Goal: Information Seeking & Learning: Learn about a topic

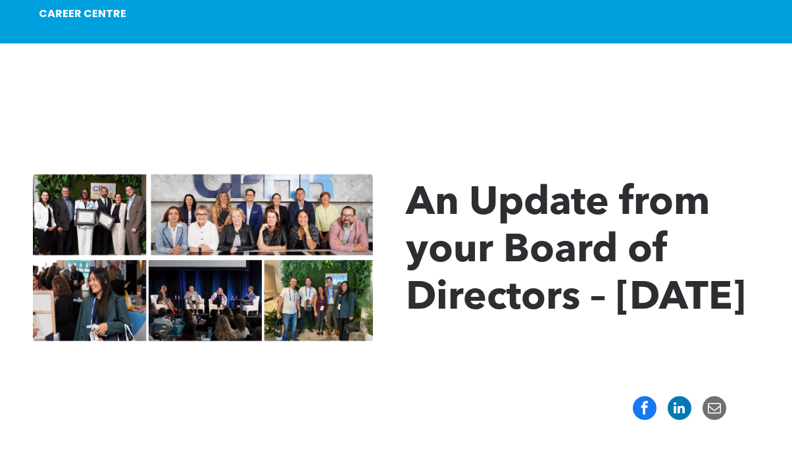
scroll to position [116, 0]
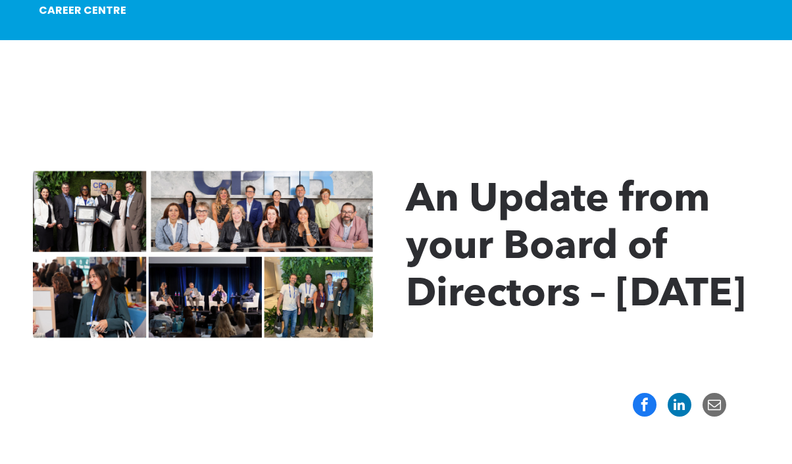
click at [254, 217] on img at bounding box center [203, 254] width 340 height 178
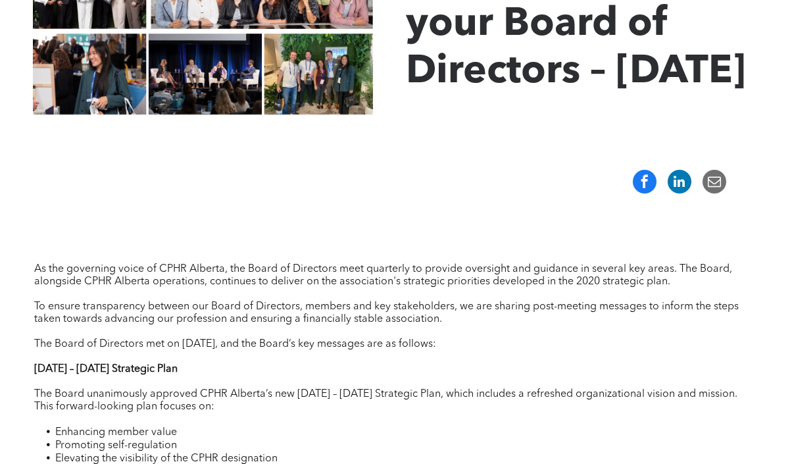
scroll to position [0, 0]
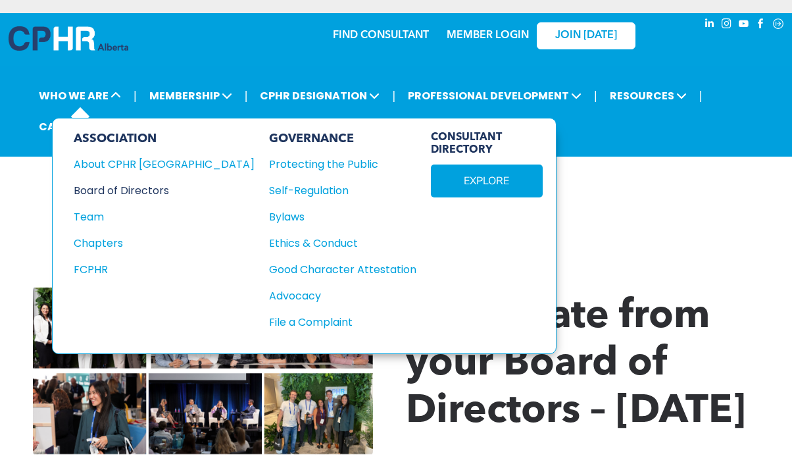
click at [116, 188] on div "Board of Directors" at bounding box center [155, 190] width 163 height 16
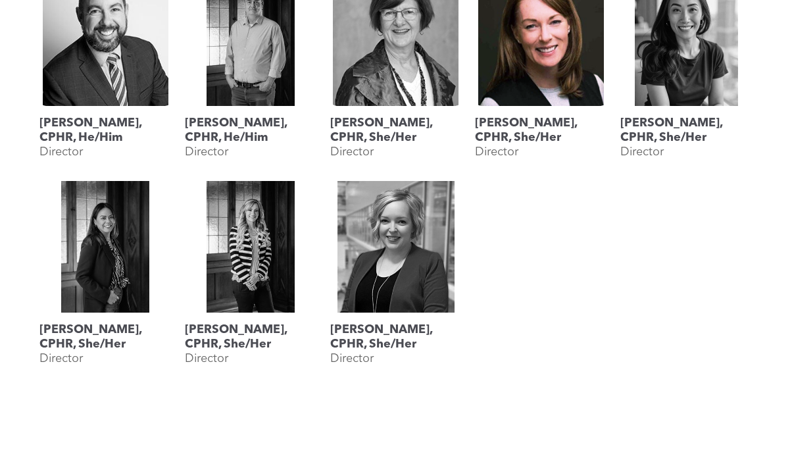
scroll to position [829, 0]
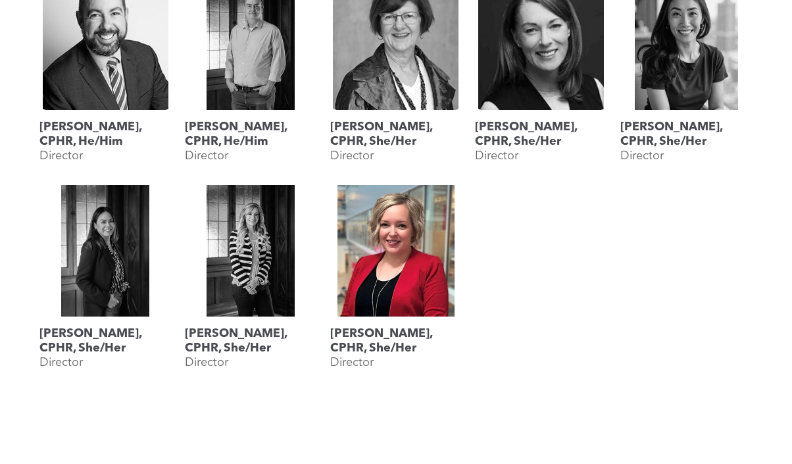
click at [401, 268] on link at bounding box center [396, 251] width 132 height 132
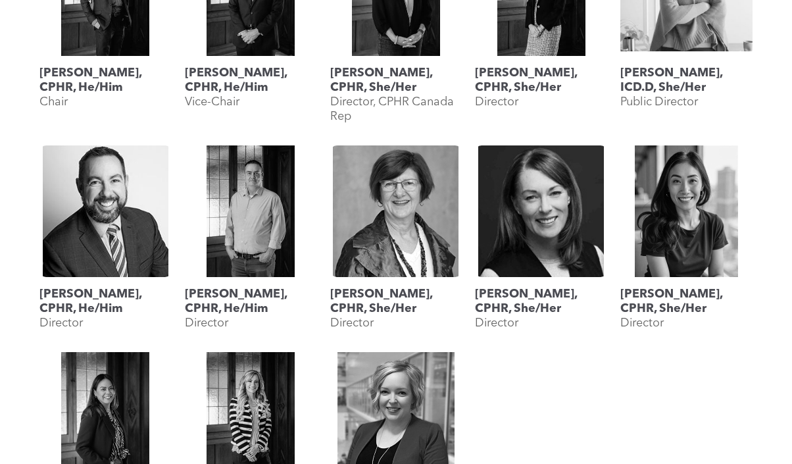
scroll to position [1141, 0]
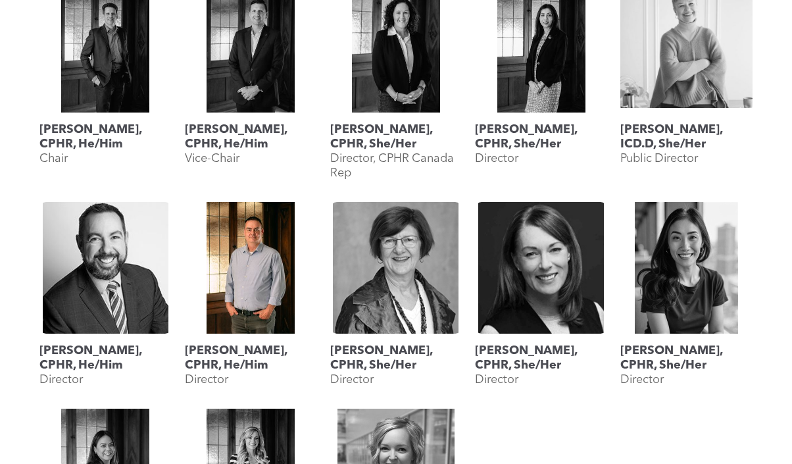
click at [244, 288] on link at bounding box center [251, 268] width 132 height 132
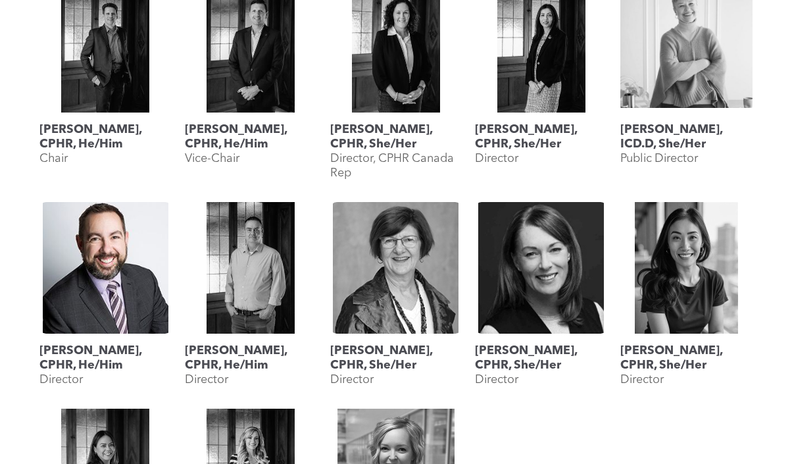
click at [146, 273] on link at bounding box center [105, 268] width 132 height 132
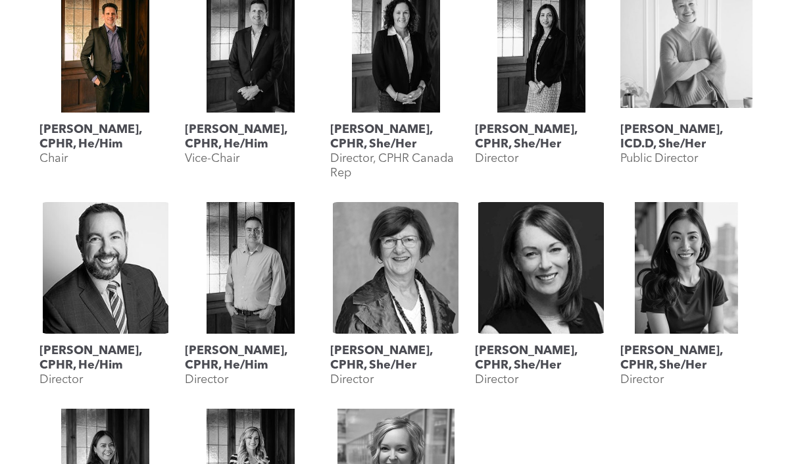
click at [115, 69] on link at bounding box center [105, 47] width 132 height 132
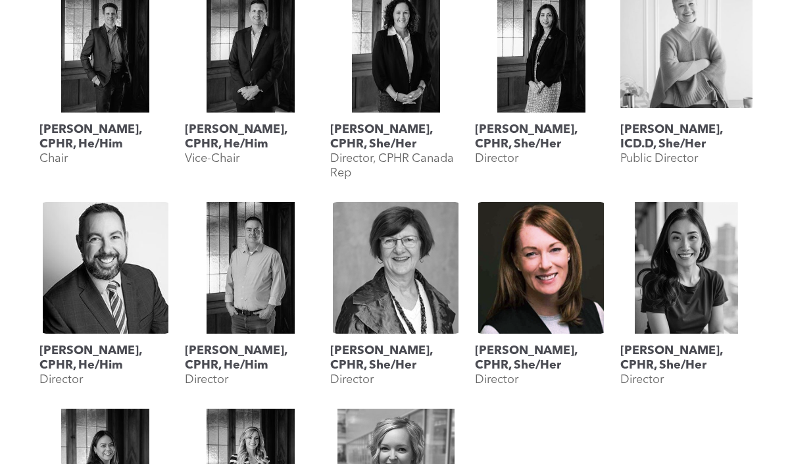
click at [512, 294] on link at bounding box center [541, 268] width 132 height 132
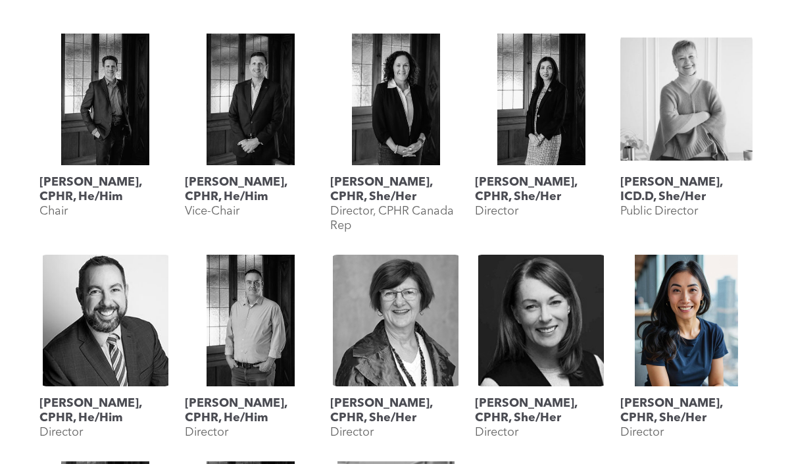
scroll to position [1077, 0]
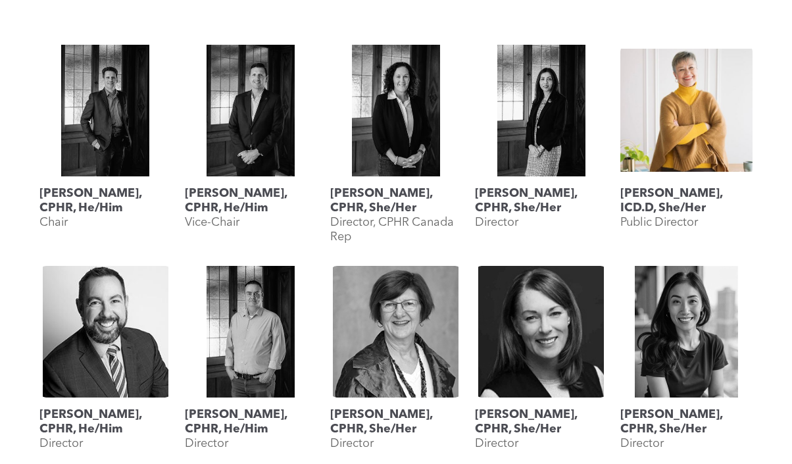
click at [682, 111] on link at bounding box center [687, 111] width 132 height 132
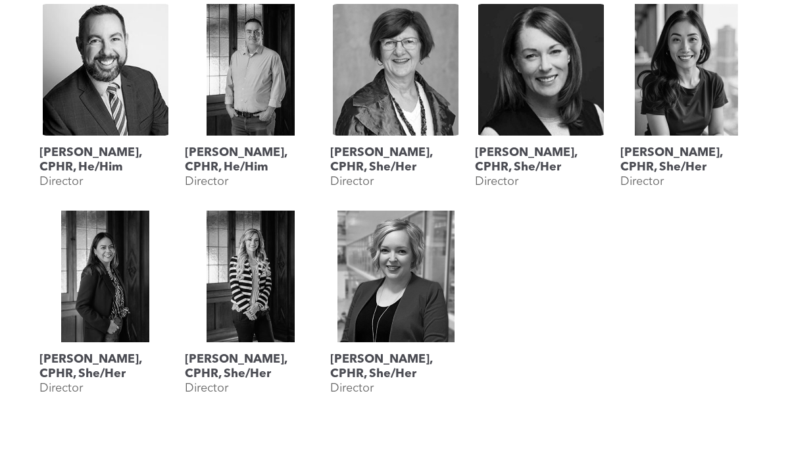
scroll to position [1341, 0]
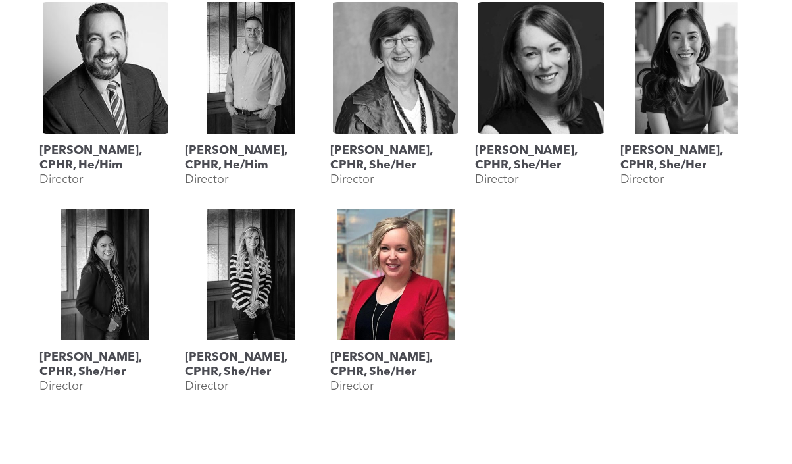
click at [394, 298] on link at bounding box center [396, 275] width 132 height 132
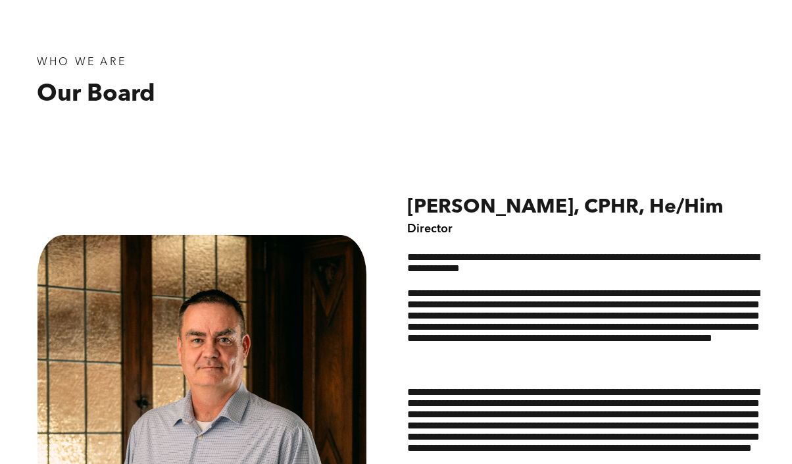
scroll to position [463, 0]
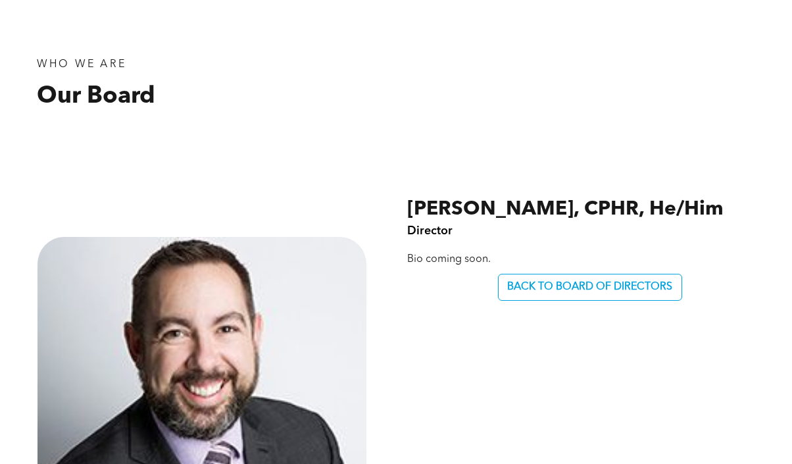
scroll to position [436, 0]
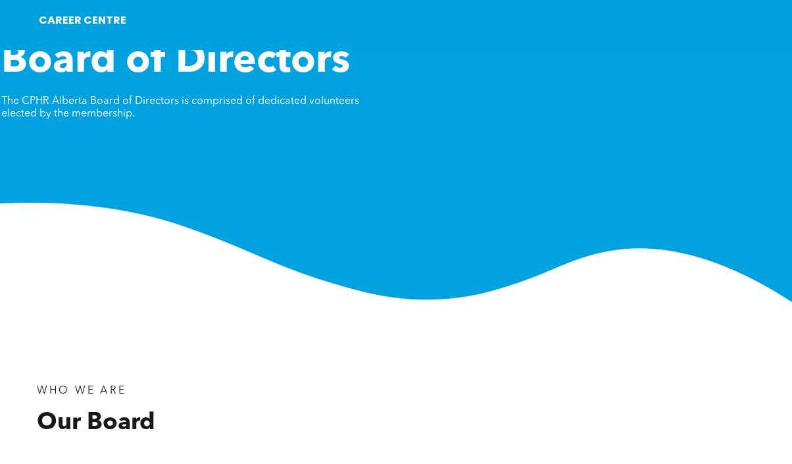
scroll to position [106, 0]
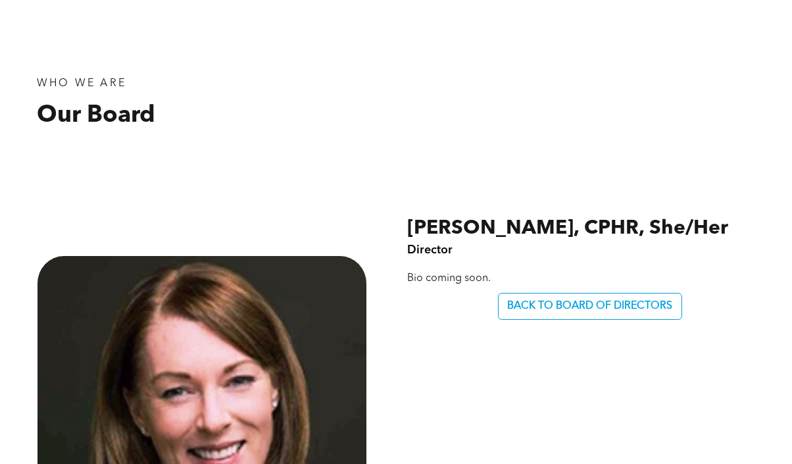
scroll to position [409, 0]
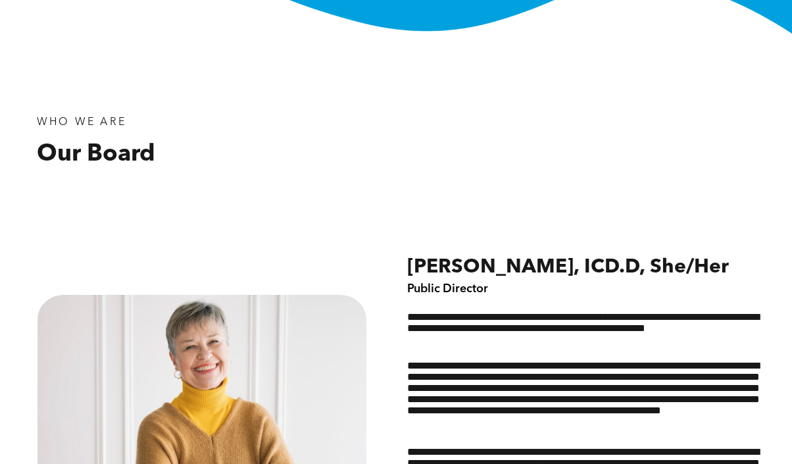
scroll to position [378, 0]
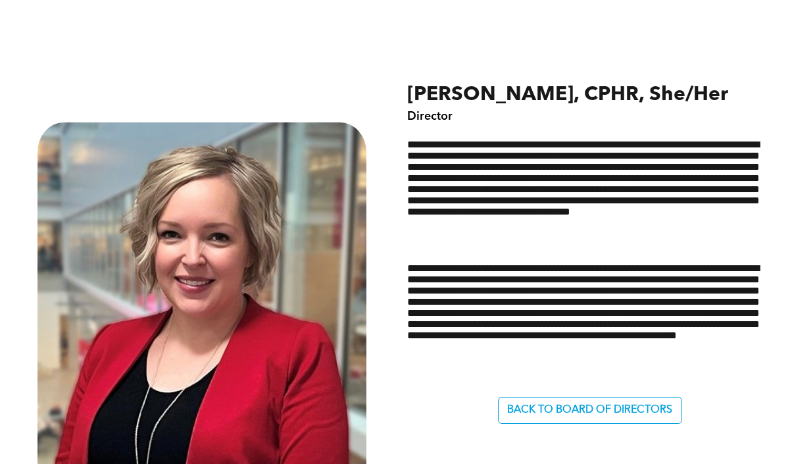
scroll to position [551, 0]
